Goal: Find specific page/section: Find specific page/section

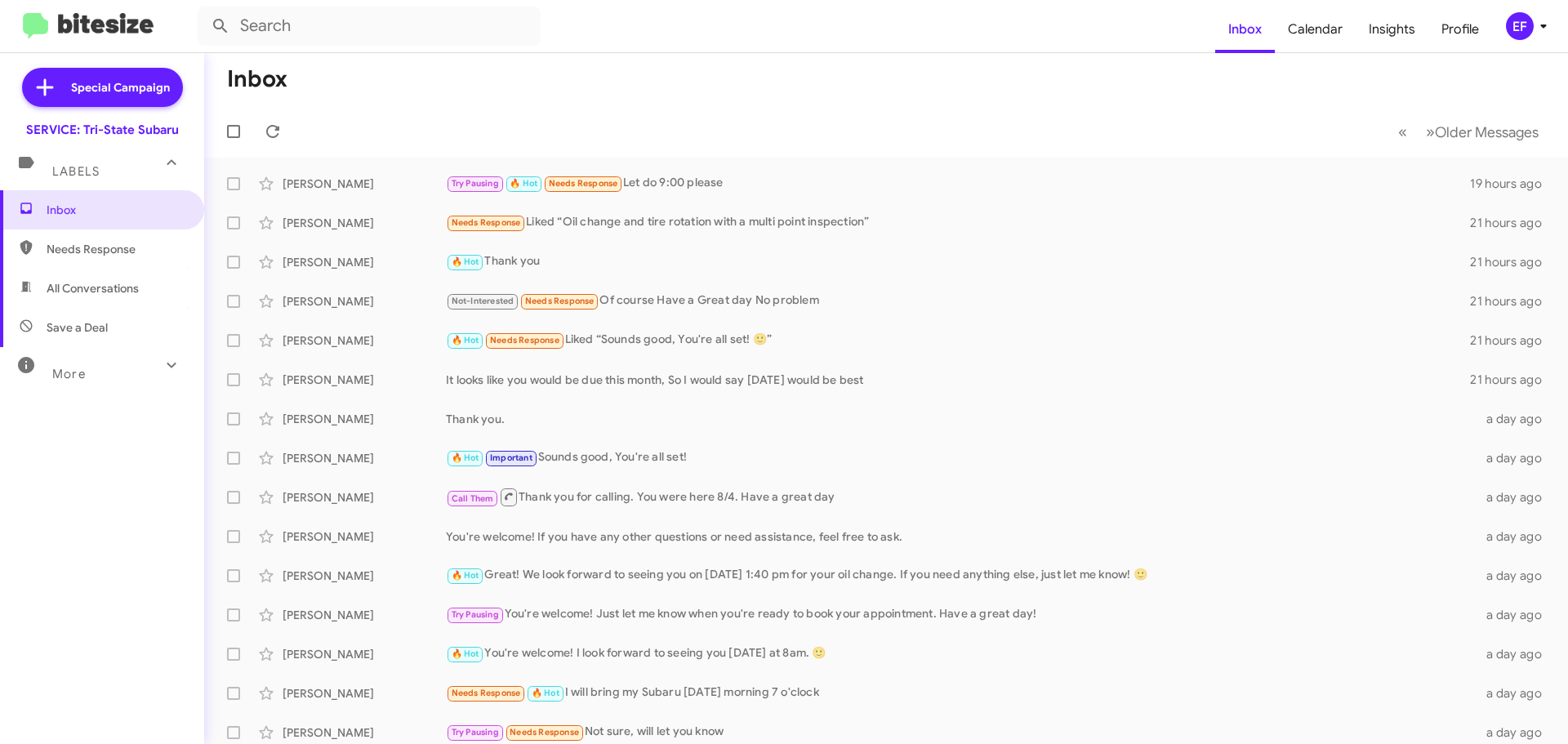
click at [86, 289] on span "All Conversations" at bounding box center [92, 288] width 92 height 16
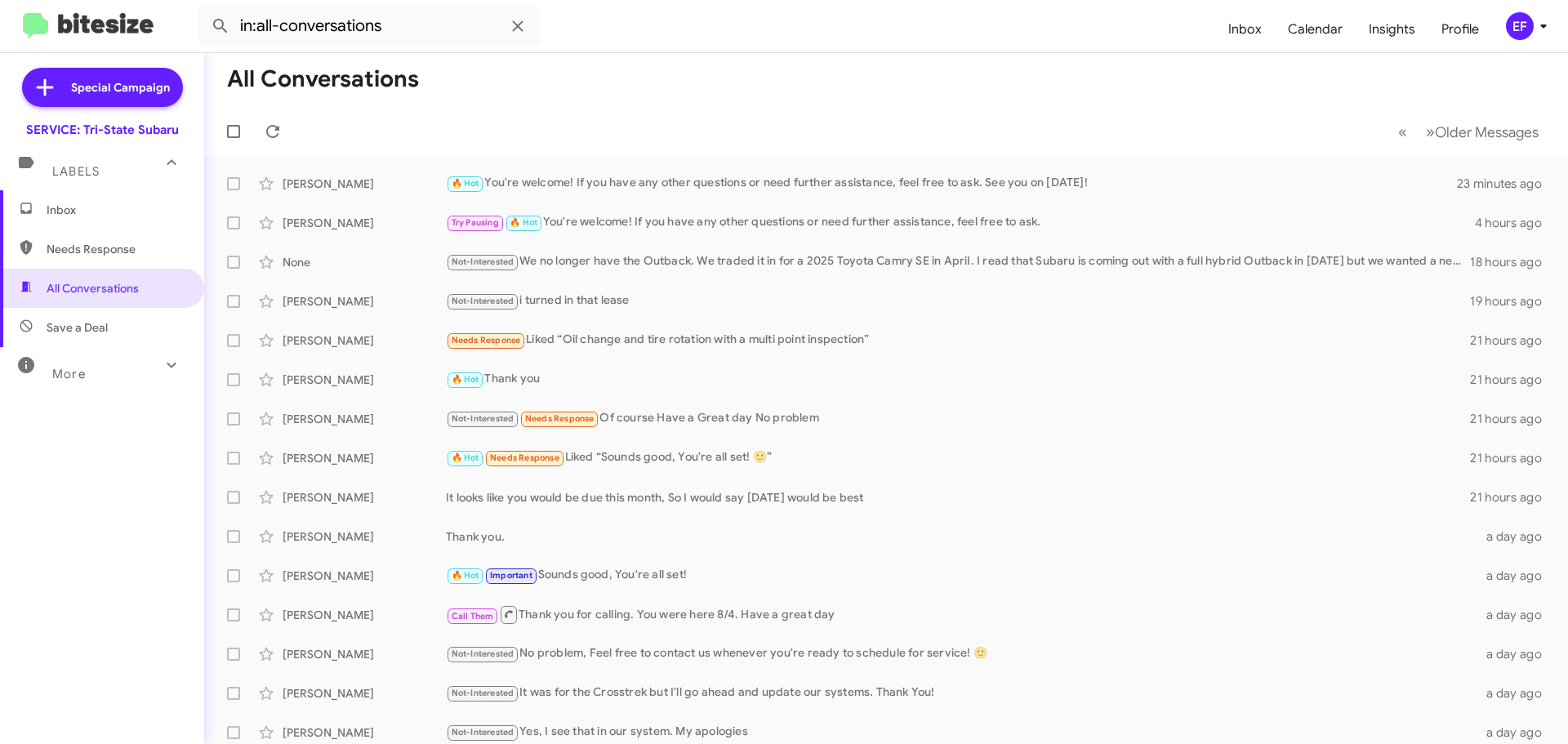
click at [73, 325] on span "Save a Deal" at bounding box center [77, 327] width 61 height 16
type input "in:not-interested"
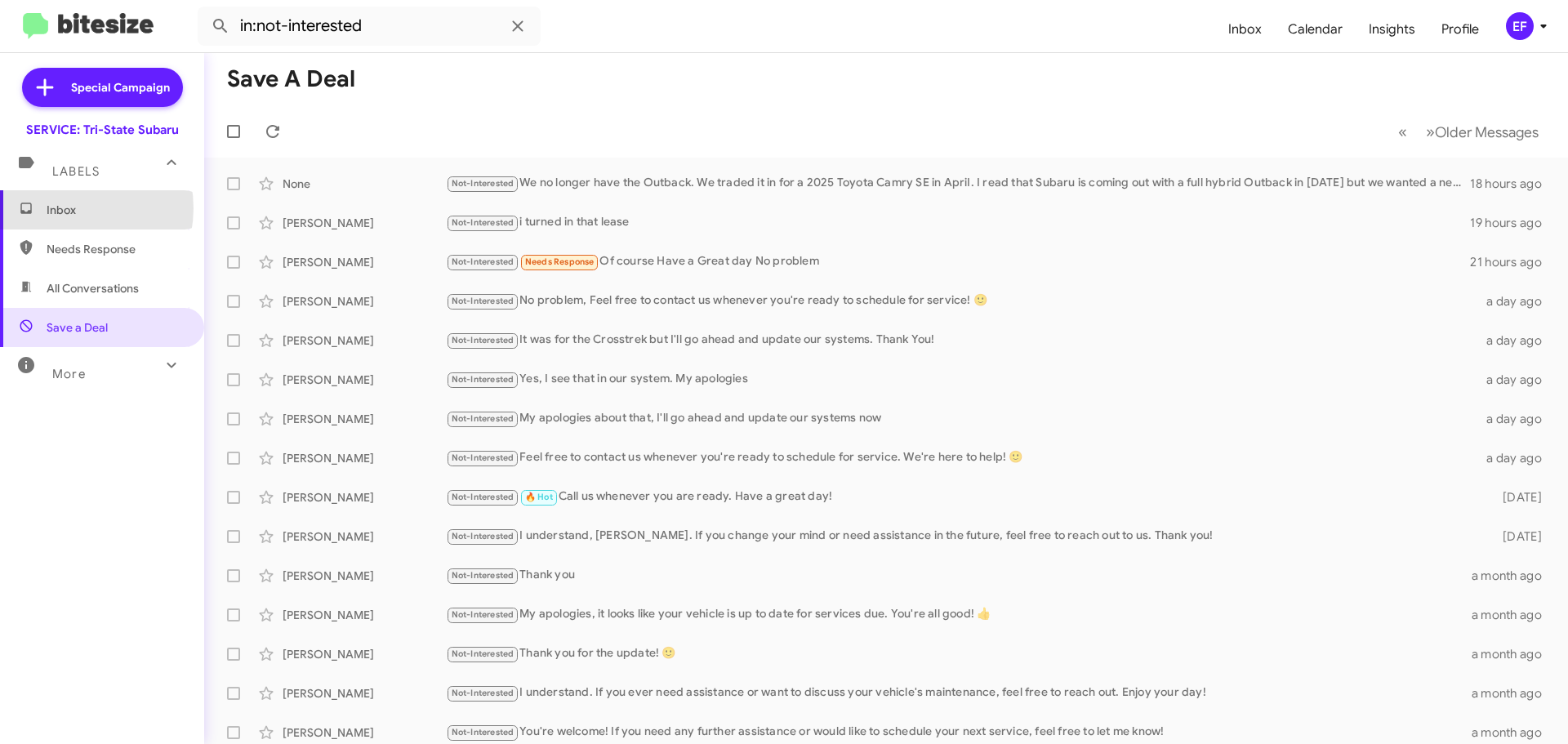
click at [66, 208] on span "Inbox" at bounding box center [116, 209] width 139 height 16
